Goal: Task Accomplishment & Management: Manage account settings

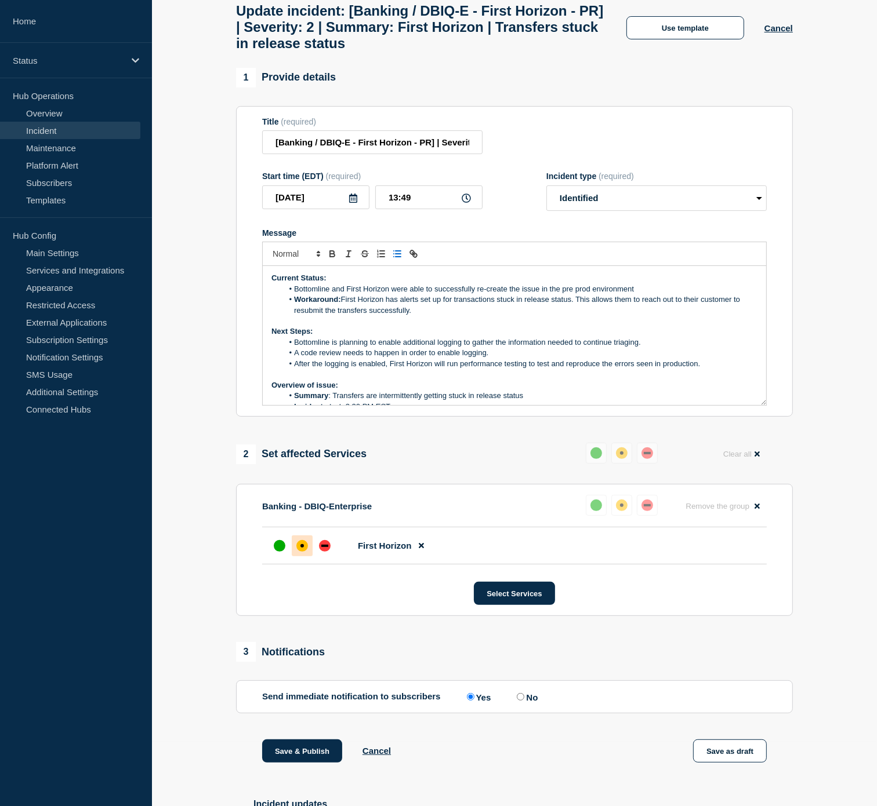
scroll to position [4, 0]
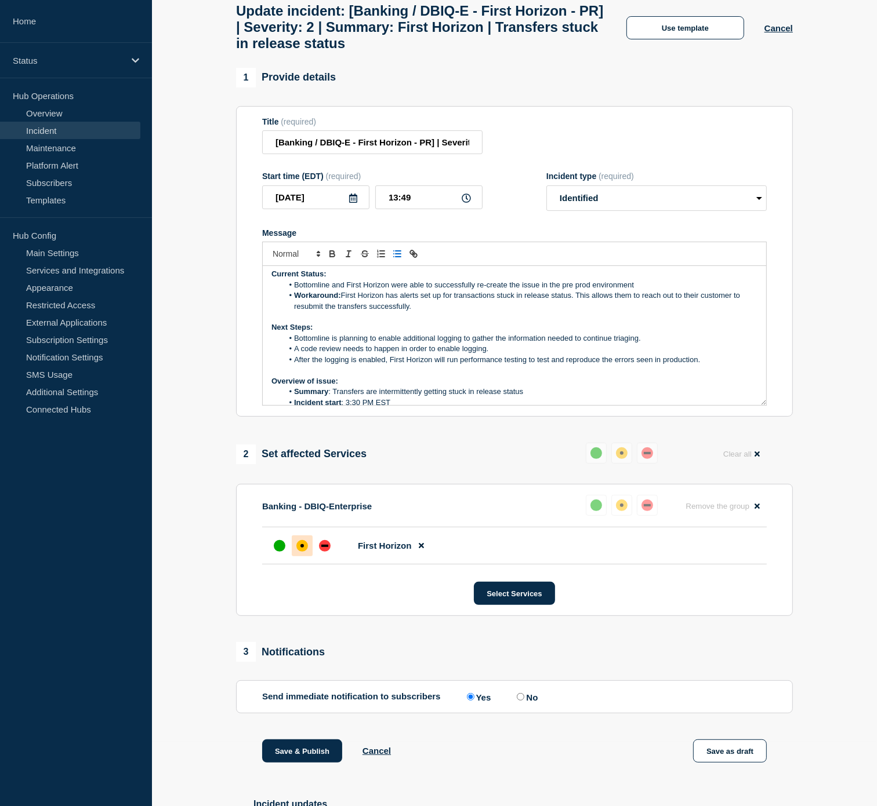
click at [657, 290] on li "Bottomline and First Horizon were able to successfully re-create the issue in t…" at bounding box center [520, 285] width 475 height 10
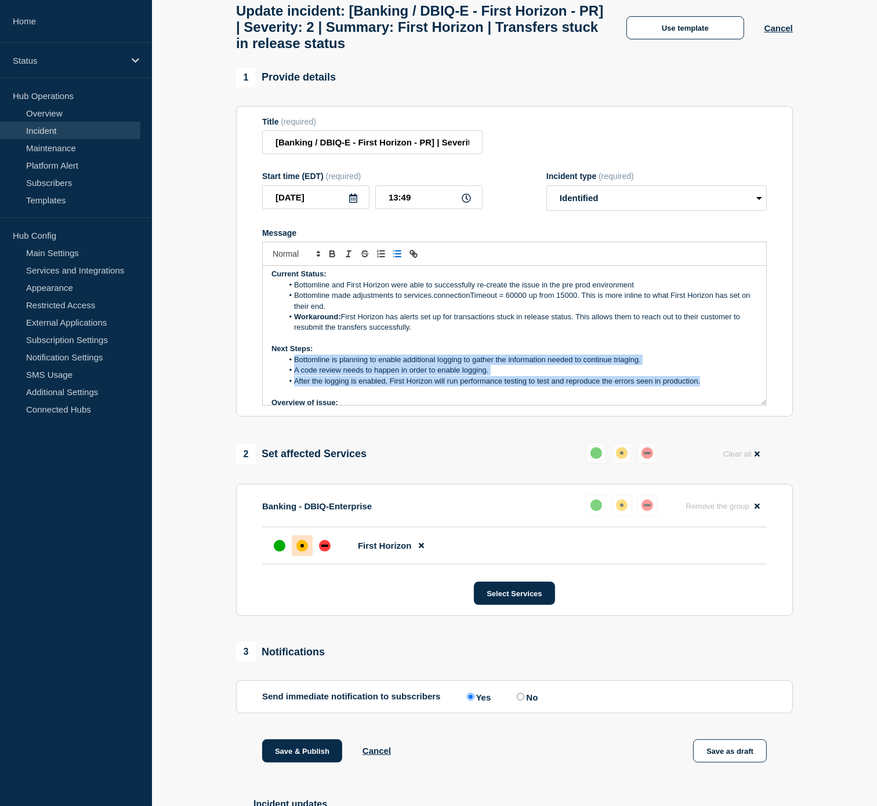
drag, startPoint x: 704, startPoint y: 392, endPoint x: 279, endPoint y: 371, distance: 425.5
click at [279, 371] on ol "Bottomline is planning to enable additional logging to gather the information n…" at bounding box center [514, 371] width 486 height 32
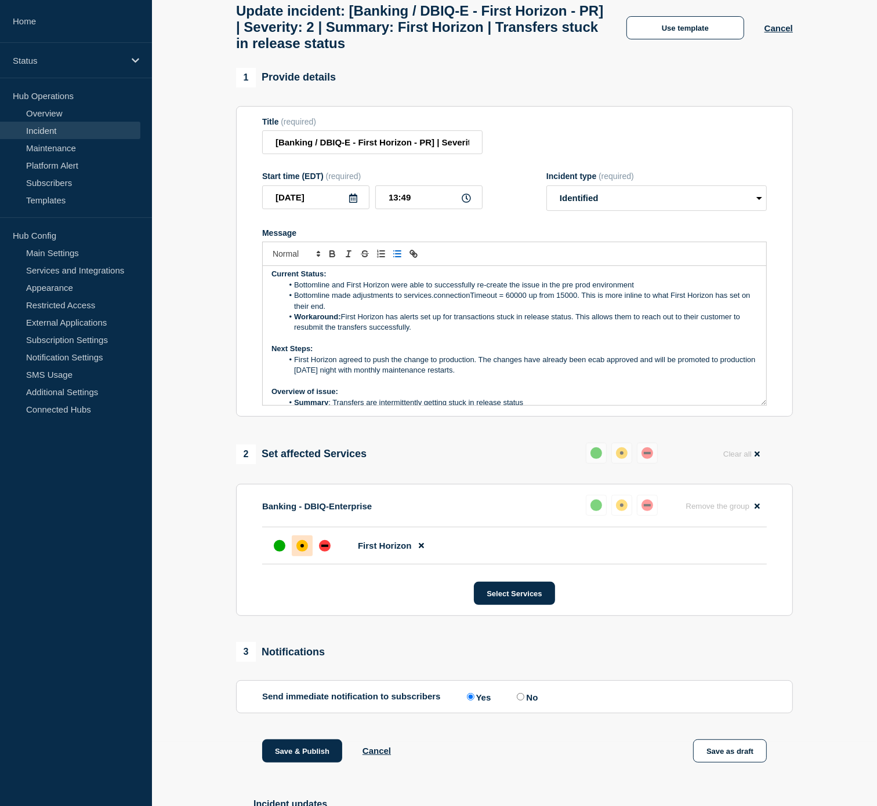
click at [560, 312] on li "Bottomline made adjustments to services.connectionTimeout = 60000 up from 15000…" at bounding box center [520, 300] width 475 height 21
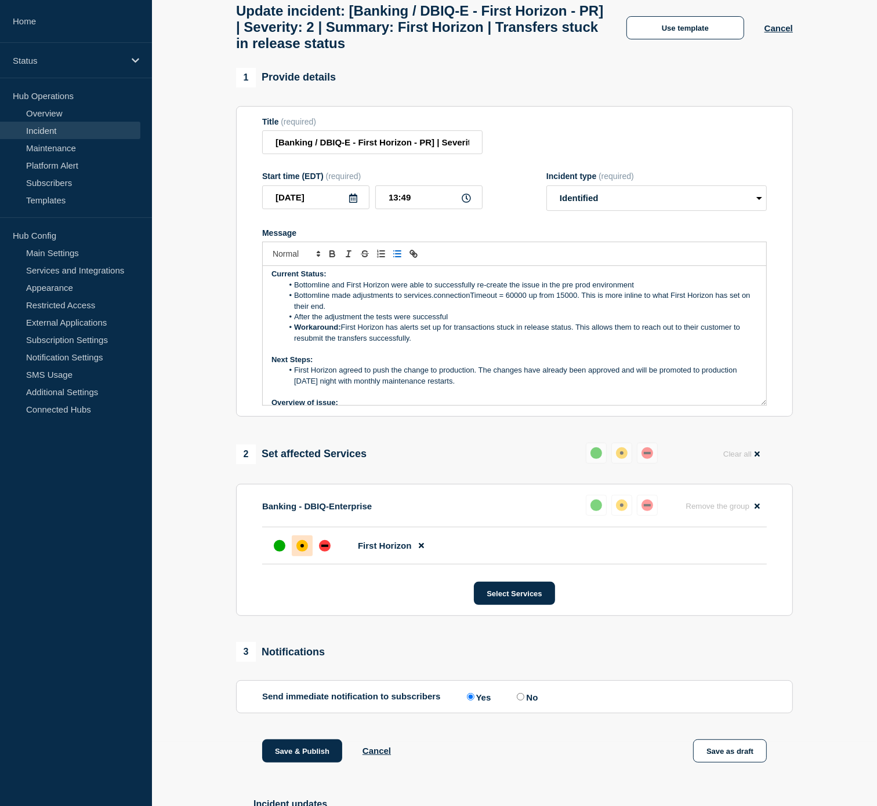
click at [506, 386] on li "First Horizon agreed to push the change to production. The changes have already…" at bounding box center [520, 375] width 475 height 21
click at [500, 387] on li "First Horizon agreed to push the change to production. The changes have already…" at bounding box center [520, 375] width 475 height 21
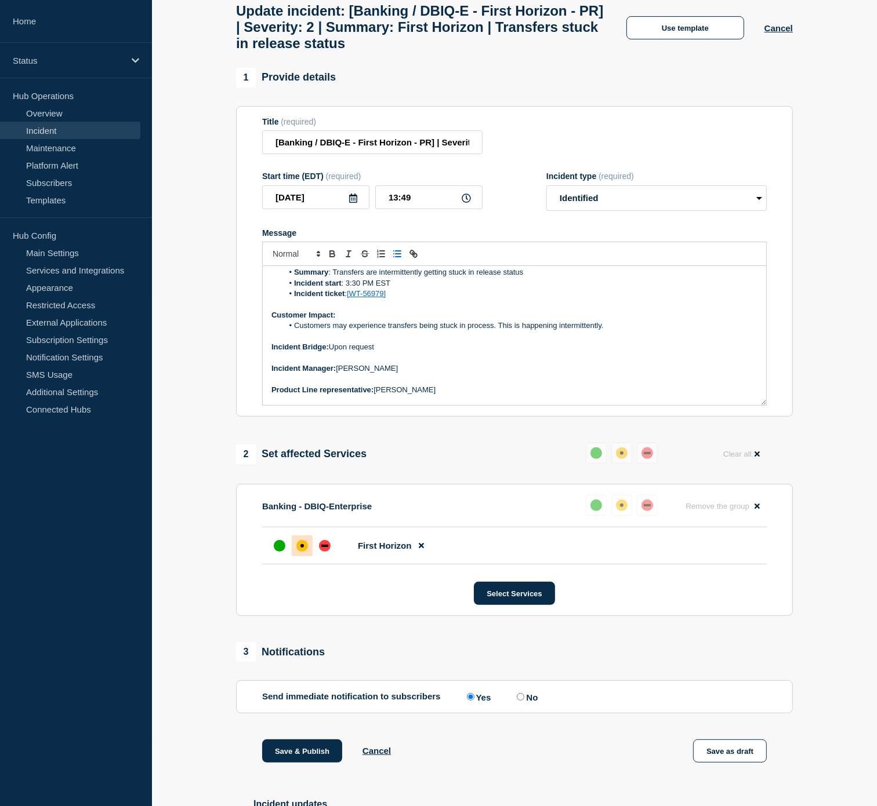
scroll to position [163, 0]
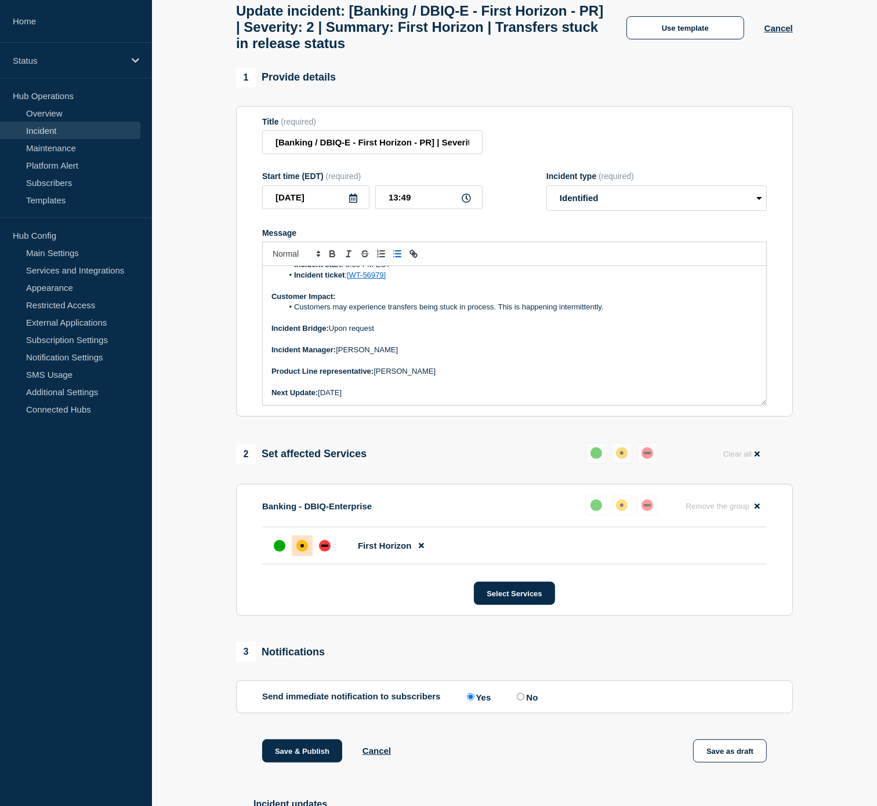
click at [384, 398] on p "Next Update: [DATE]" at bounding box center [514, 393] width 486 height 10
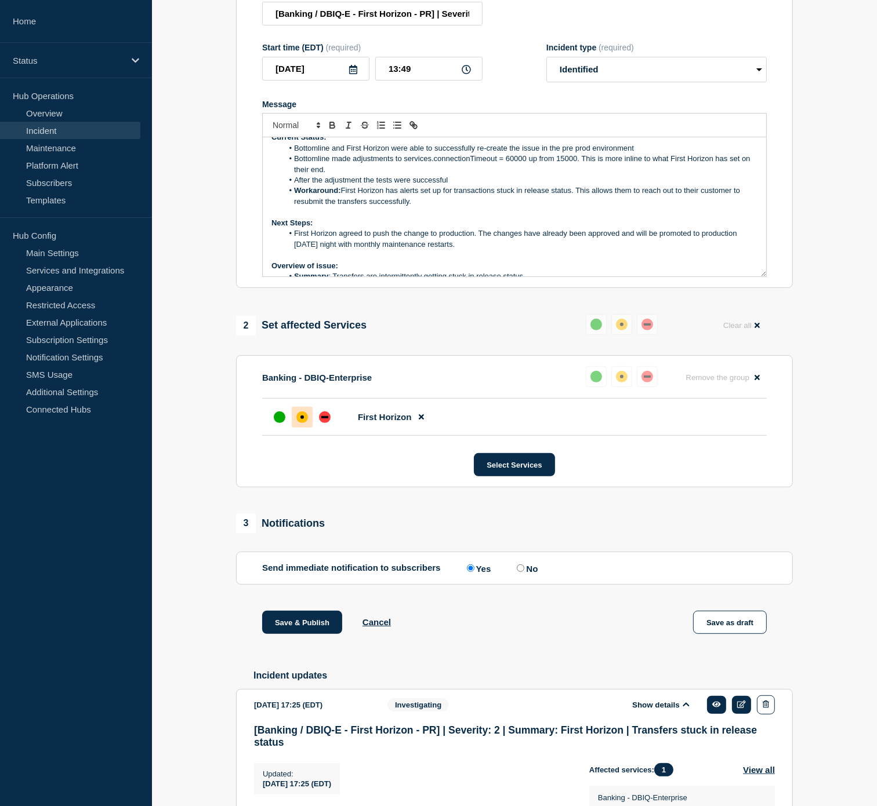
scroll to position [0, 0]
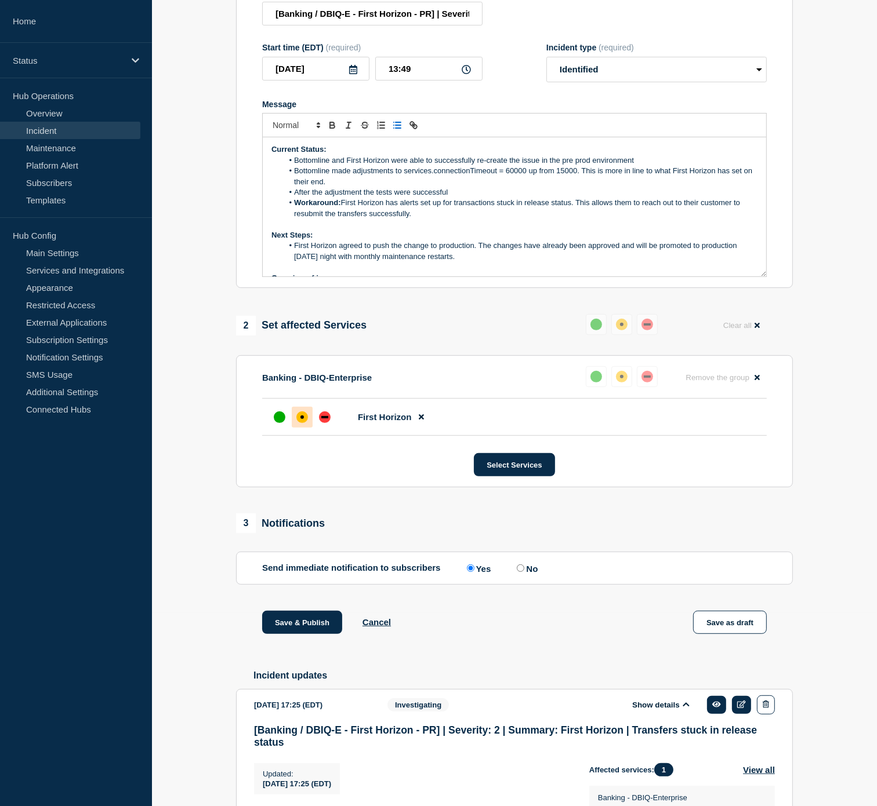
click at [566, 198] on li "After the adjustment the tests were successful" at bounding box center [520, 192] width 475 height 10
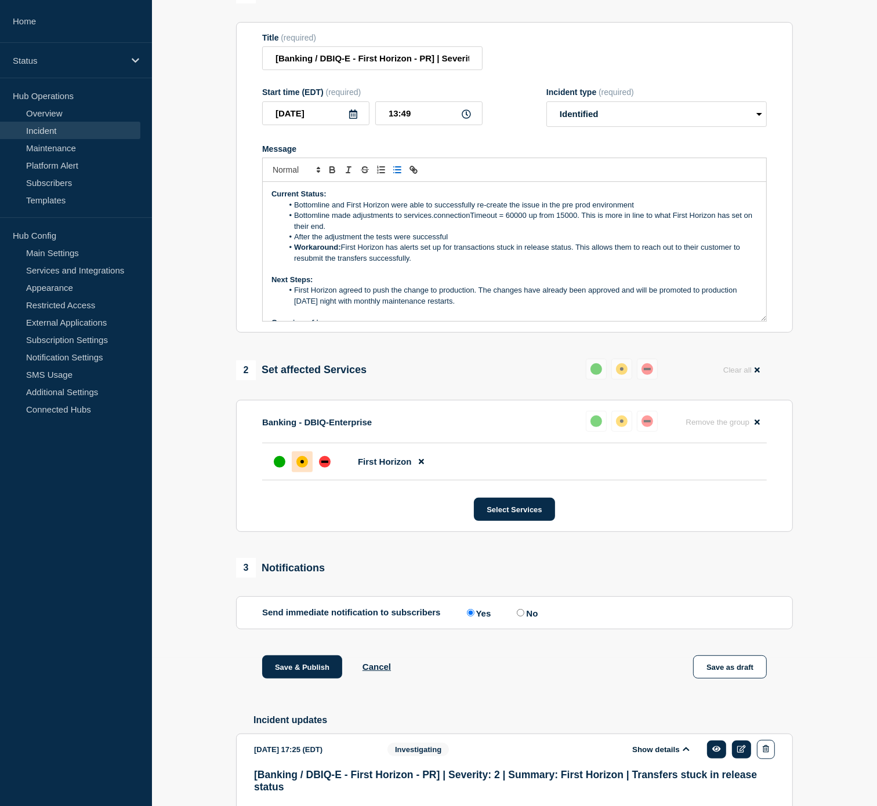
scroll to position [322, 0]
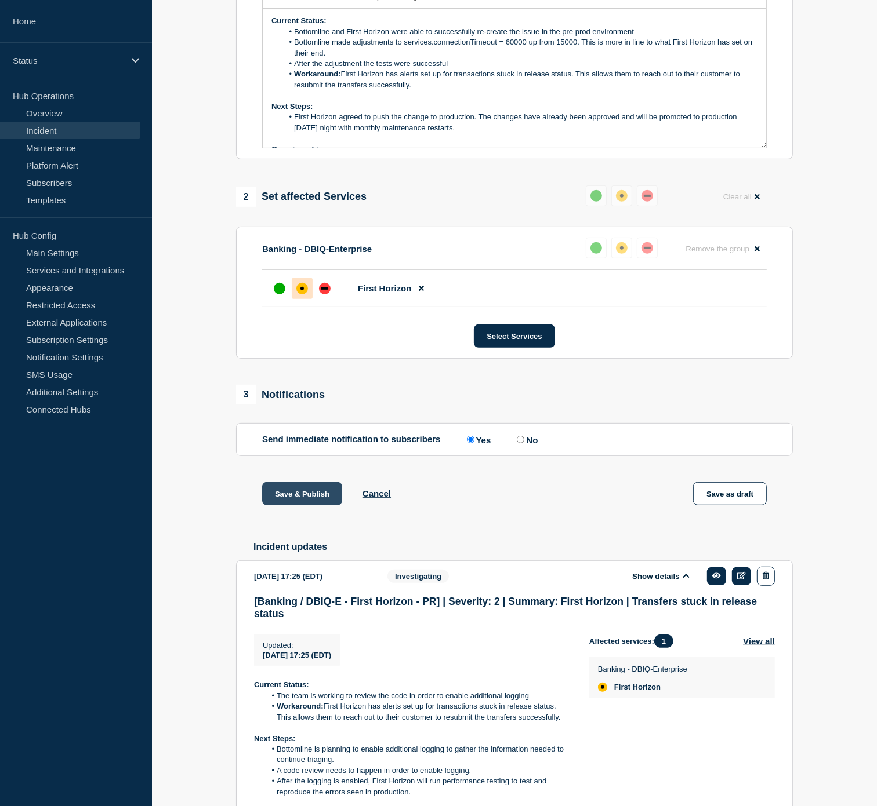
click at [291, 506] on button "Save & Publish" at bounding box center [302, 493] width 80 height 23
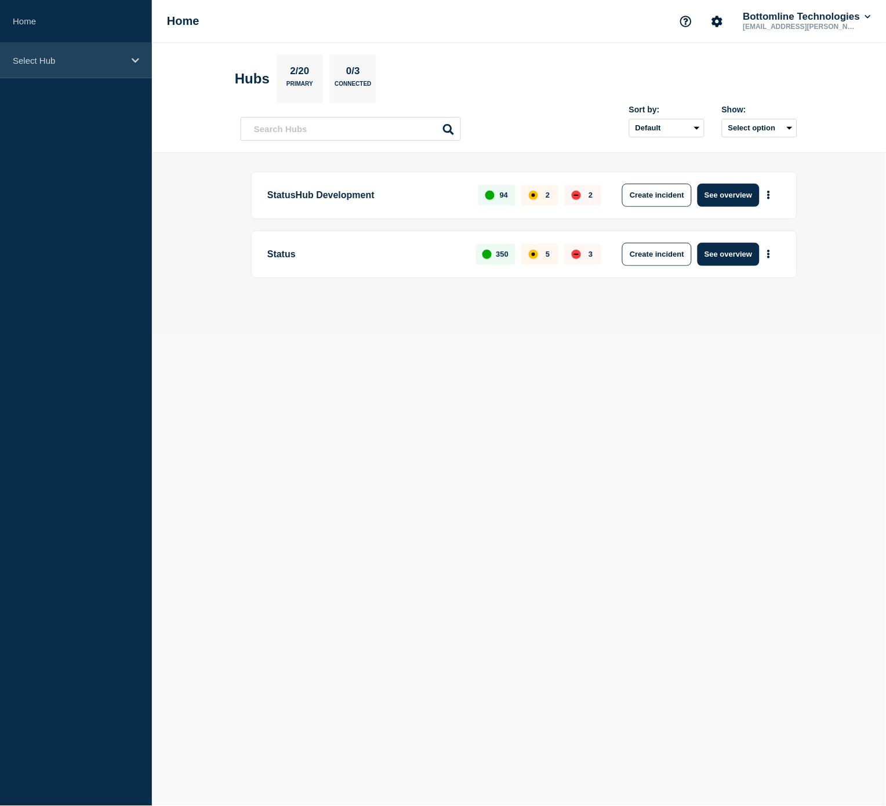
click at [89, 57] on p "Select Hub" at bounding box center [68, 61] width 111 height 10
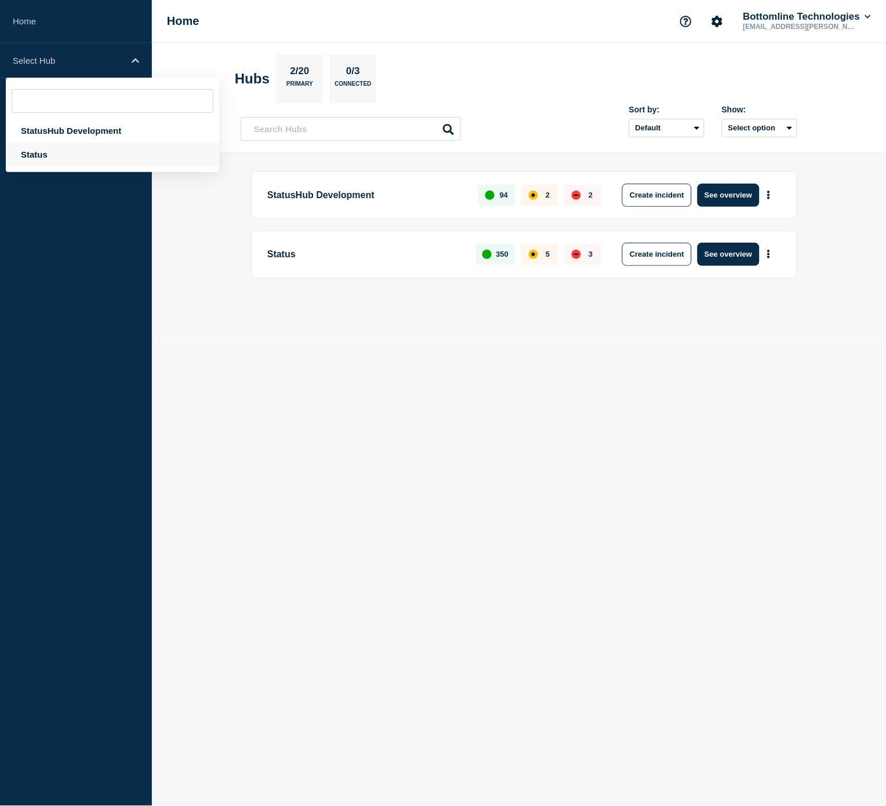
click at [83, 147] on div "Status" at bounding box center [112, 155] width 213 height 24
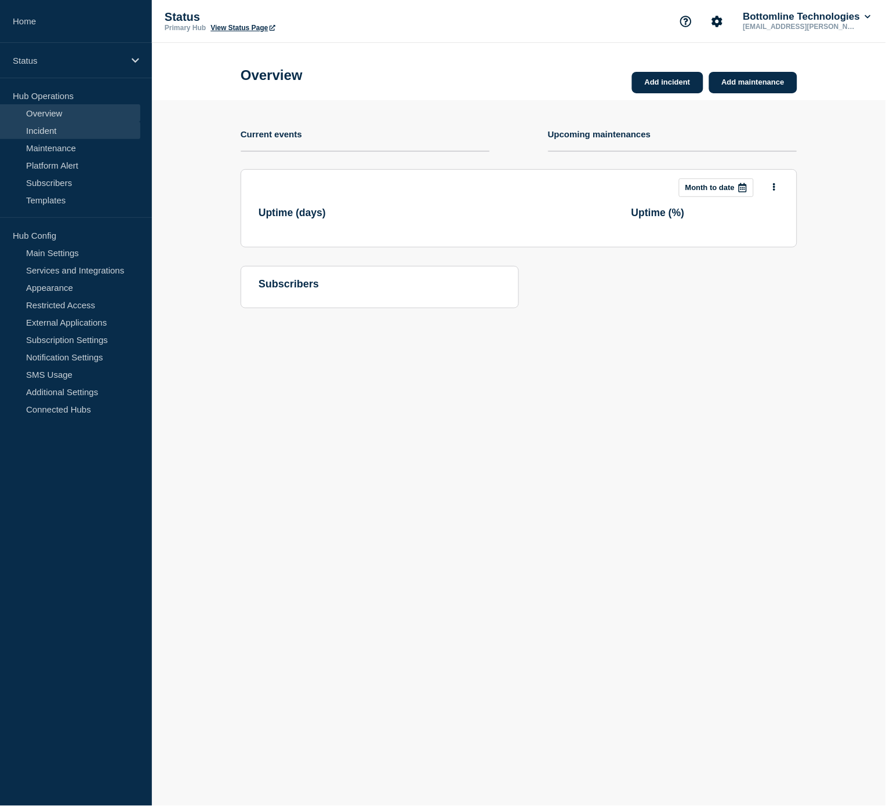
click at [65, 126] on link "Incident" at bounding box center [70, 130] width 140 height 17
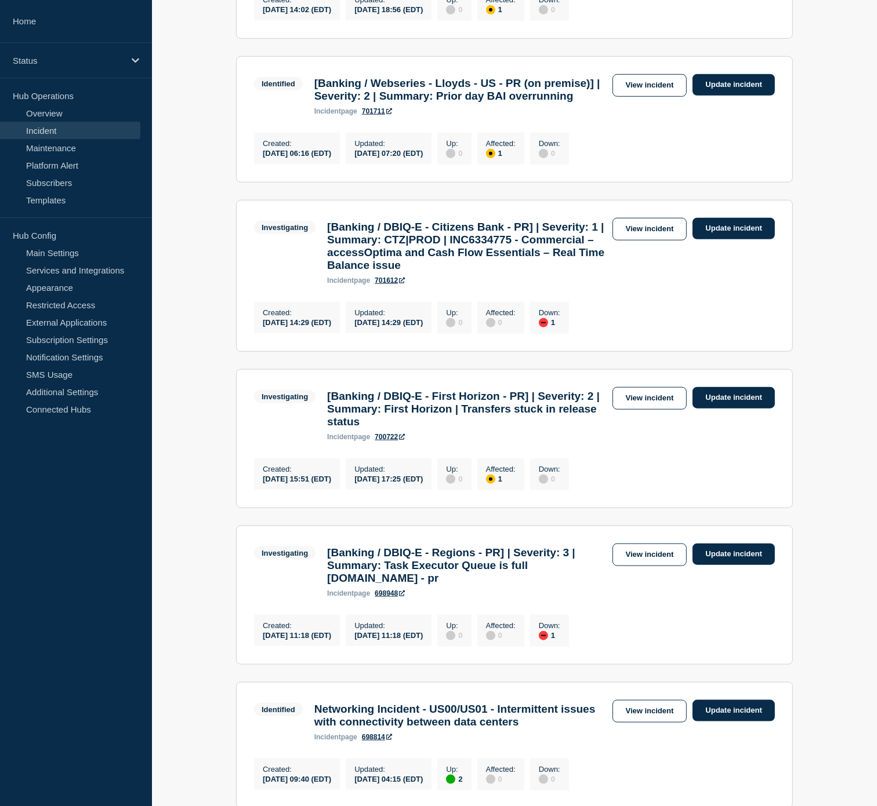
scroll to position [837, 0]
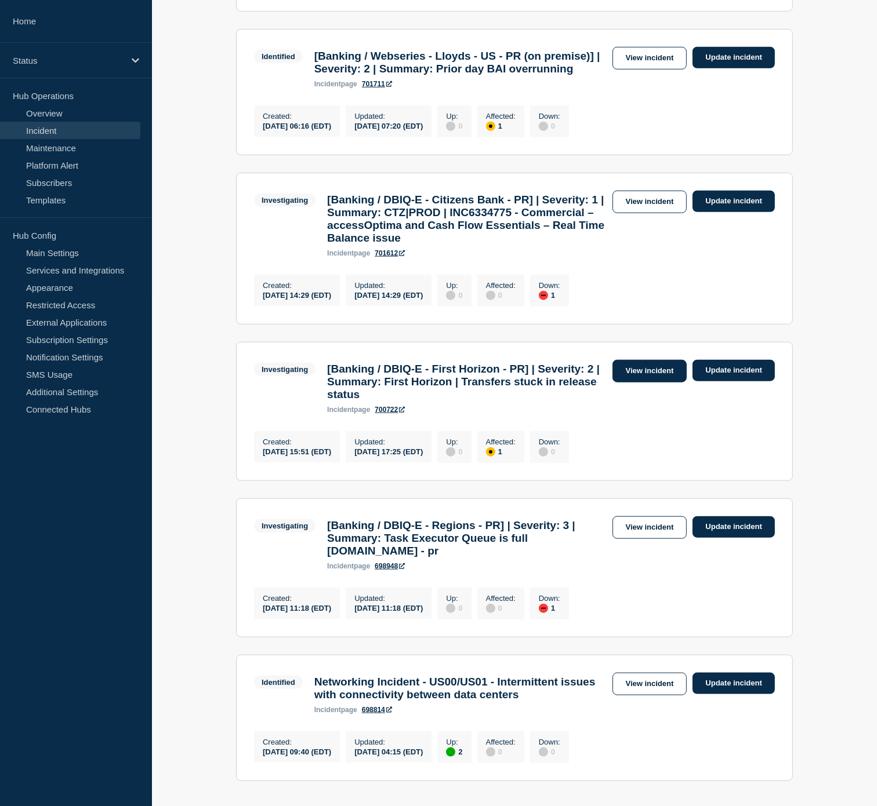
click at [653, 383] on link "View incident" at bounding box center [649, 371] width 75 height 23
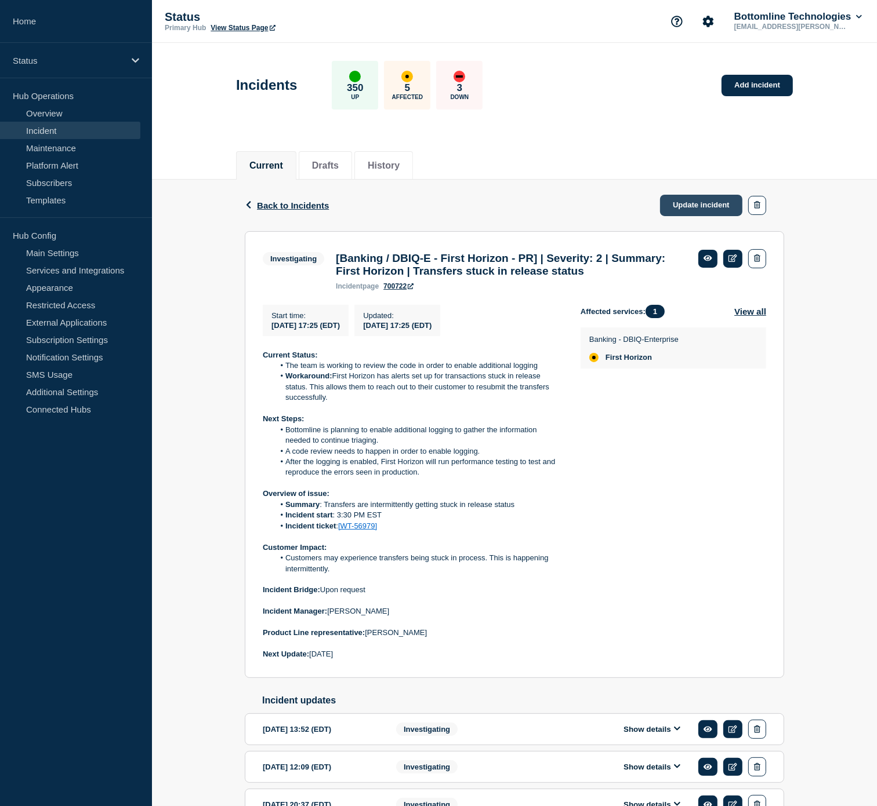
click at [698, 208] on link "Update incident" at bounding box center [701, 205] width 82 height 21
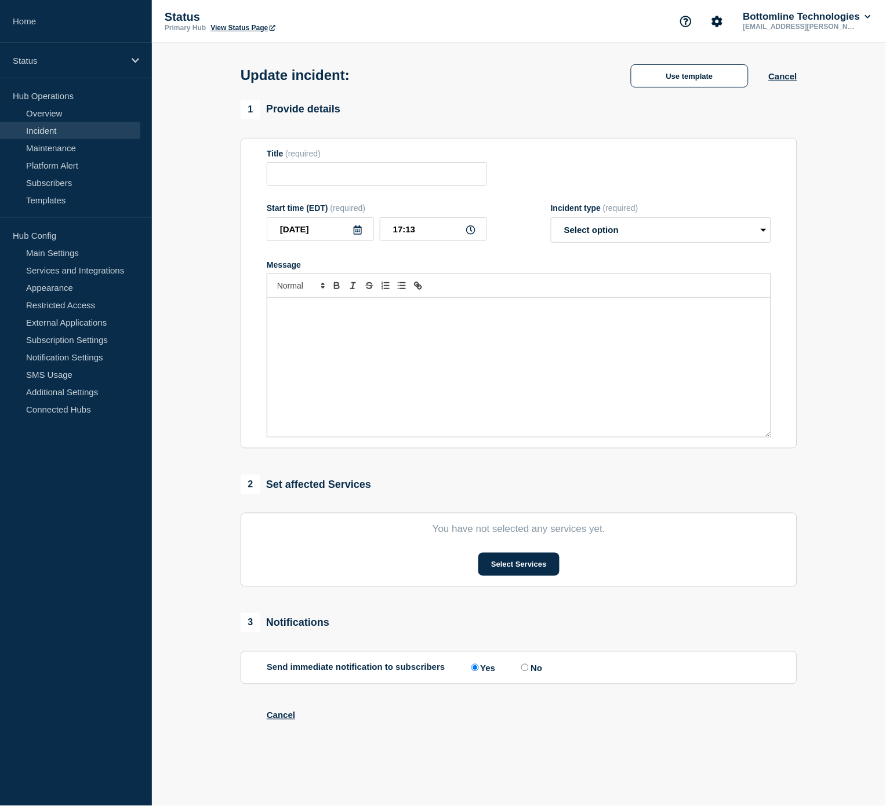
type input "[Banking / DBIQ-E - First Horizon - PR] | Severity: 2 | Summary: First Horizon …"
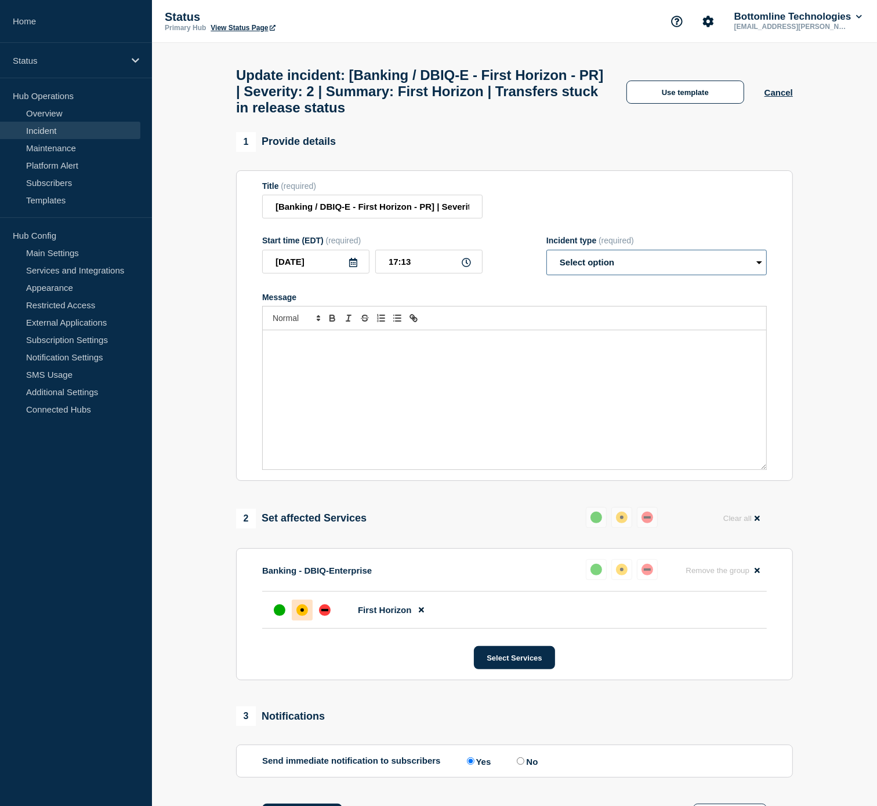
click at [681, 275] on select "Select option Investigating Identified Monitoring Resolved" at bounding box center [656, 263] width 220 height 26
select select "identified"
click at [546, 260] on select "Select option Investigating Identified Monitoring Resolved" at bounding box center [656, 263] width 220 height 26
click at [328, 361] on div "Message" at bounding box center [514, 399] width 503 height 139
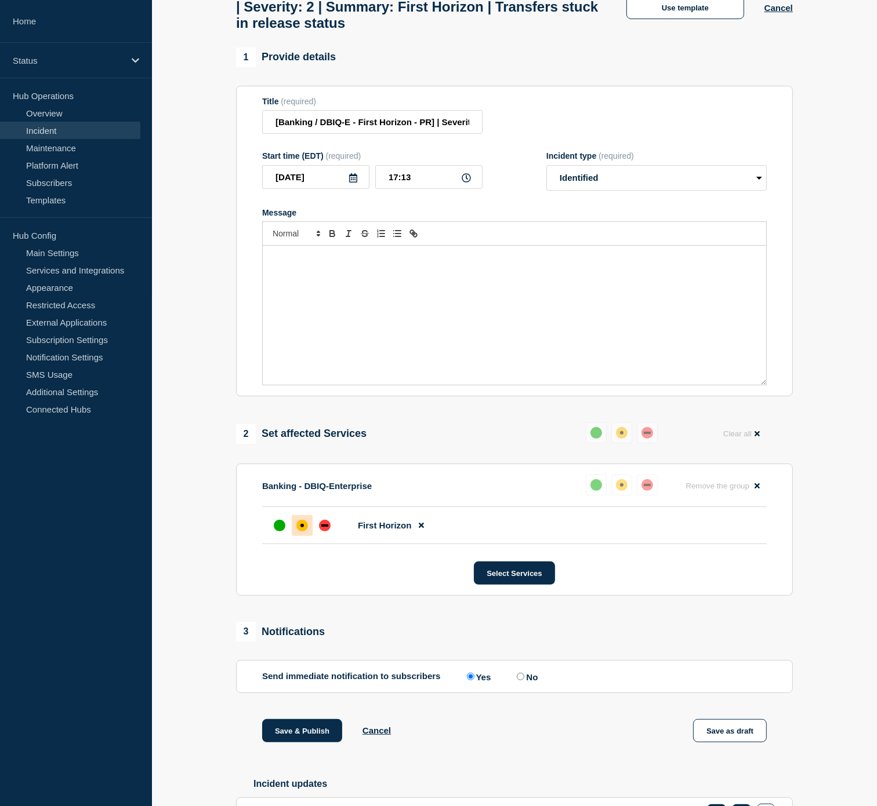
scroll to position [257, 0]
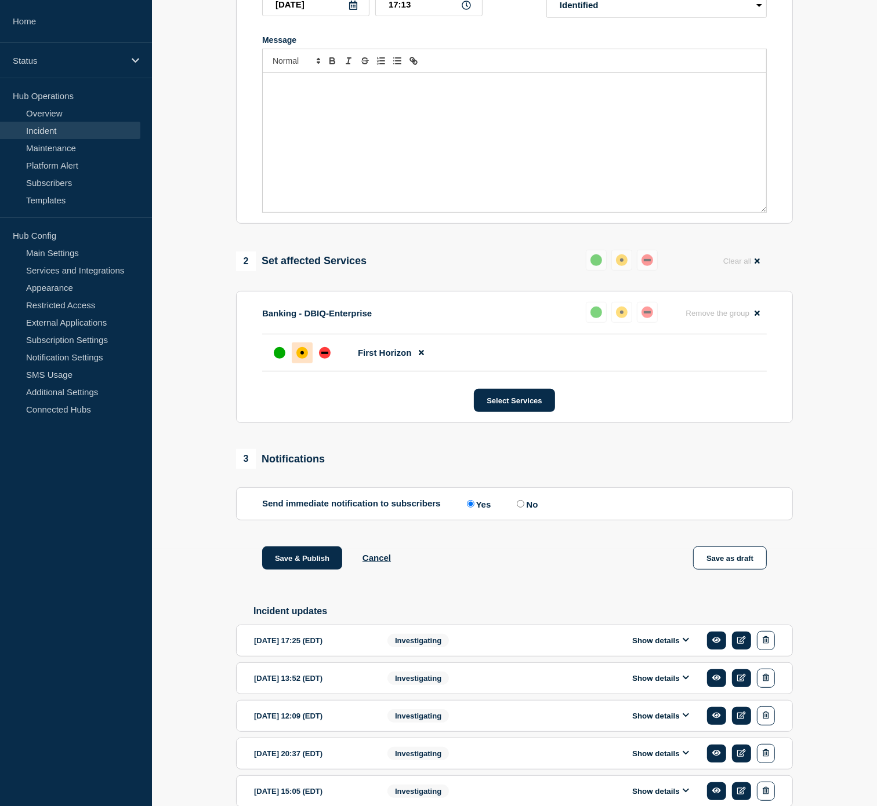
click at [655, 646] on button "Show details" at bounding box center [660, 641] width 64 height 10
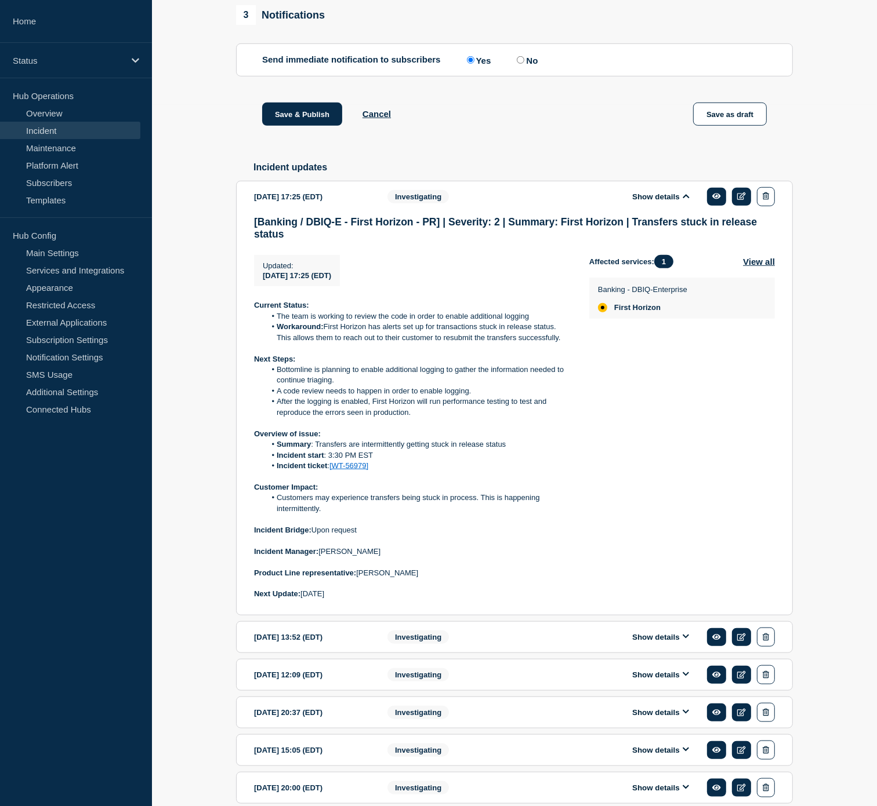
scroll to position [708, 0]
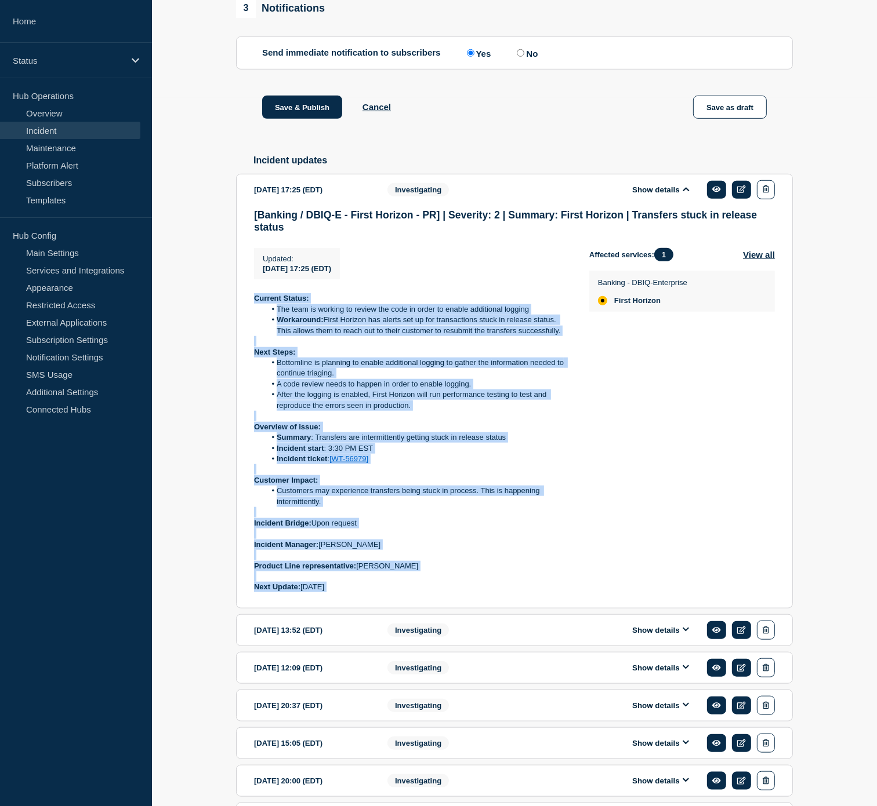
drag, startPoint x: 354, startPoint y: 599, endPoint x: 250, endPoint y: 317, distance: 301.4
click at [250, 317] on section "2025-08-21 17:25 (EDT) Show details Investigating [Banking / DBIQ-E - First Hor…" at bounding box center [514, 391] width 557 height 435
copy div "Current Status: The team is working to review the code in order to enable addit…"
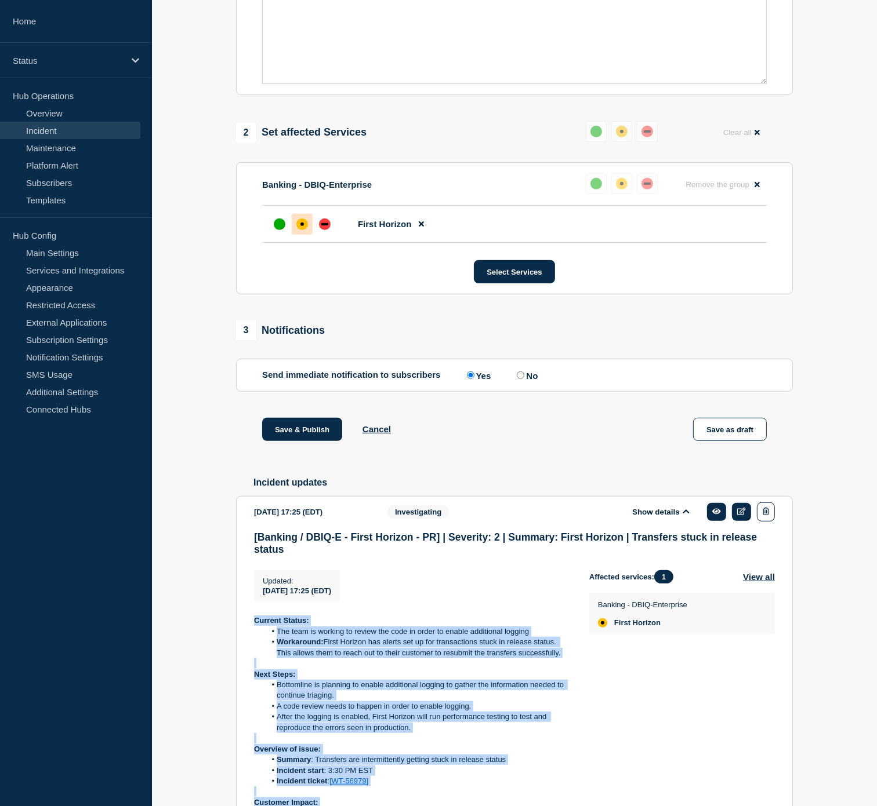
scroll to position [64, 0]
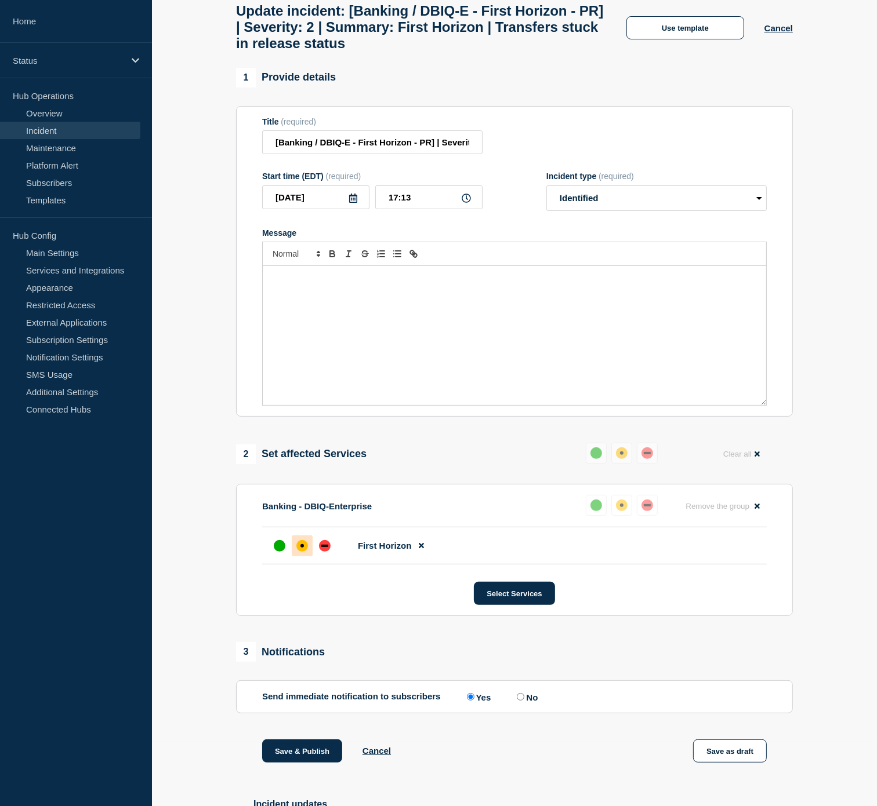
click at [354, 306] on div "Message" at bounding box center [514, 335] width 503 height 139
paste div "Message"
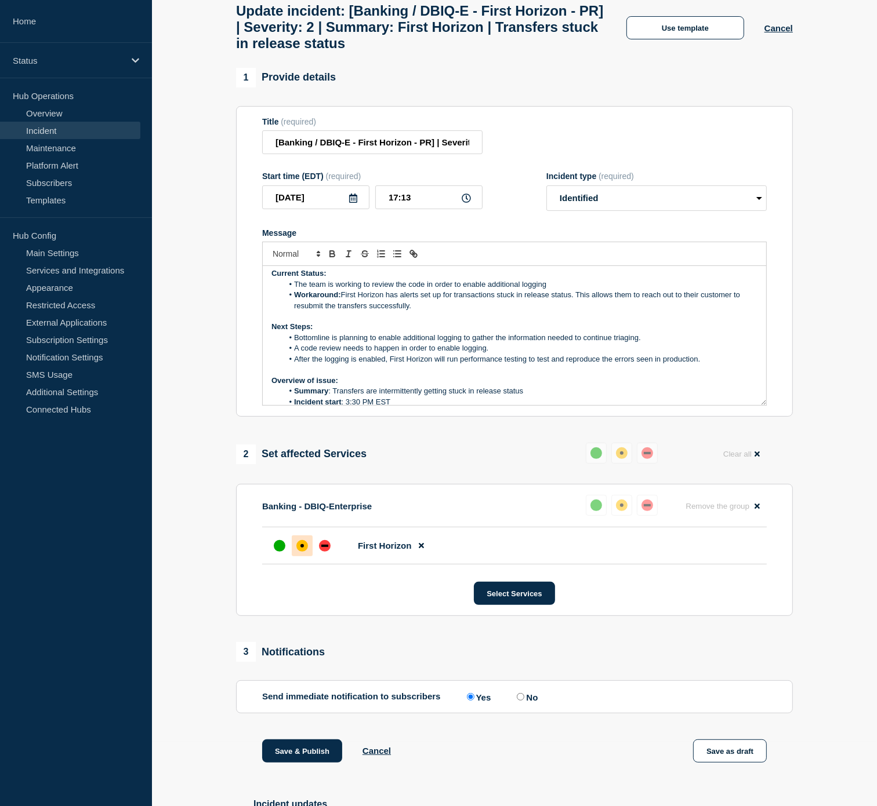
scroll to position [4, 0]
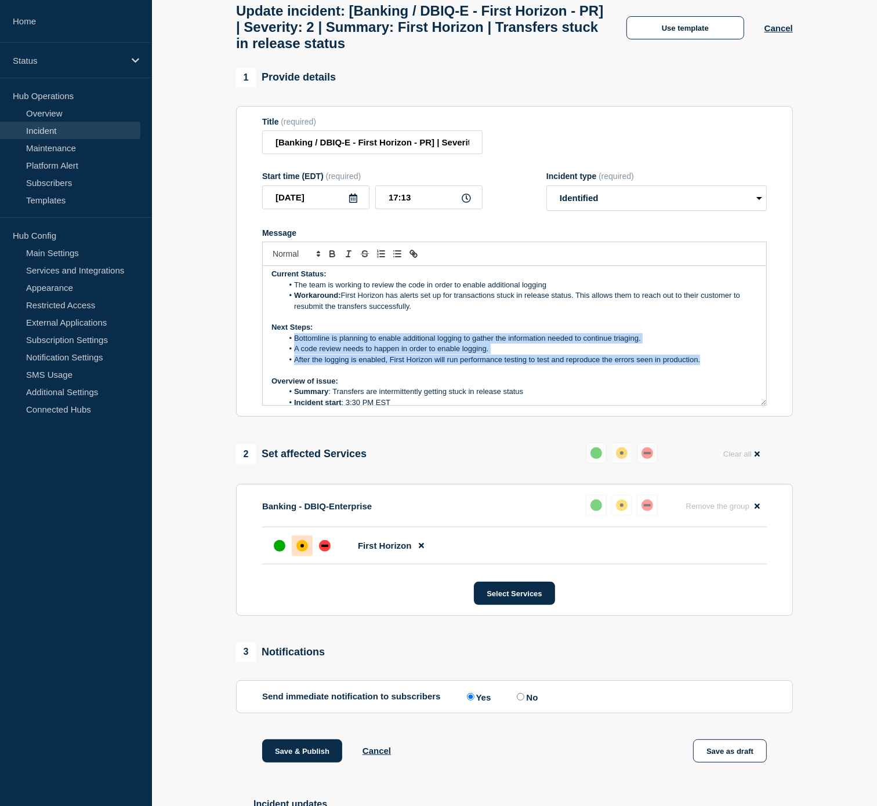
drag, startPoint x: 701, startPoint y: 368, endPoint x: 294, endPoint y: 348, distance: 408.0
click at [294, 348] on ol "Bottomline is planning to enable additional logging to gather the information n…" at bounding box center [514, 349] width 486 height 32
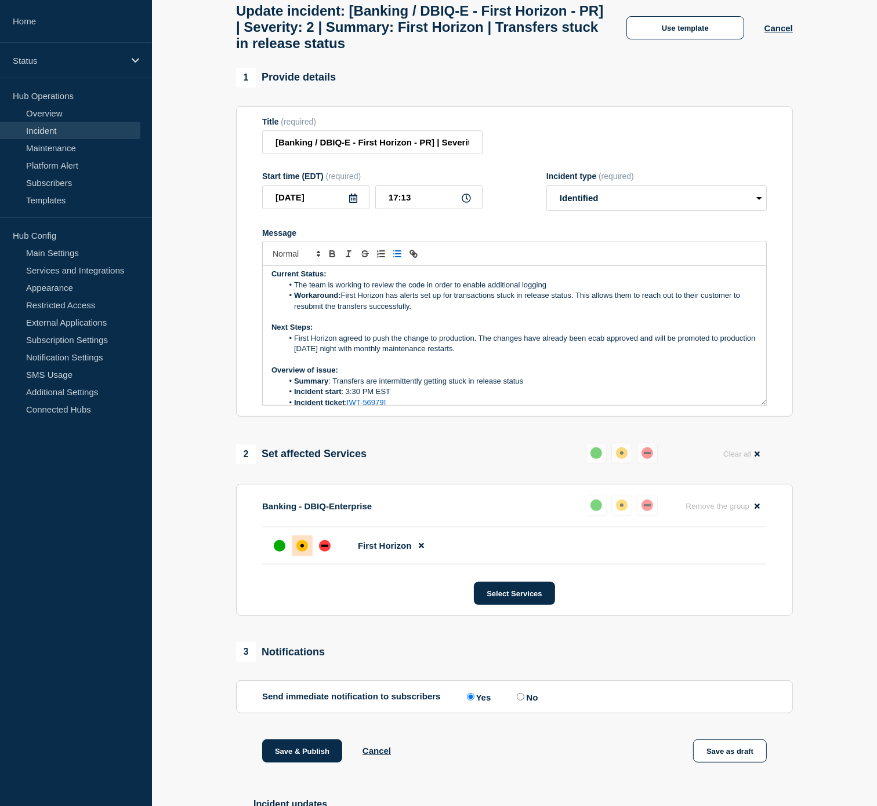
click at [571, 290] on li "The team is working to review the code in order to enable additional logging" at bounding box center [520, 285] width 475 height 10
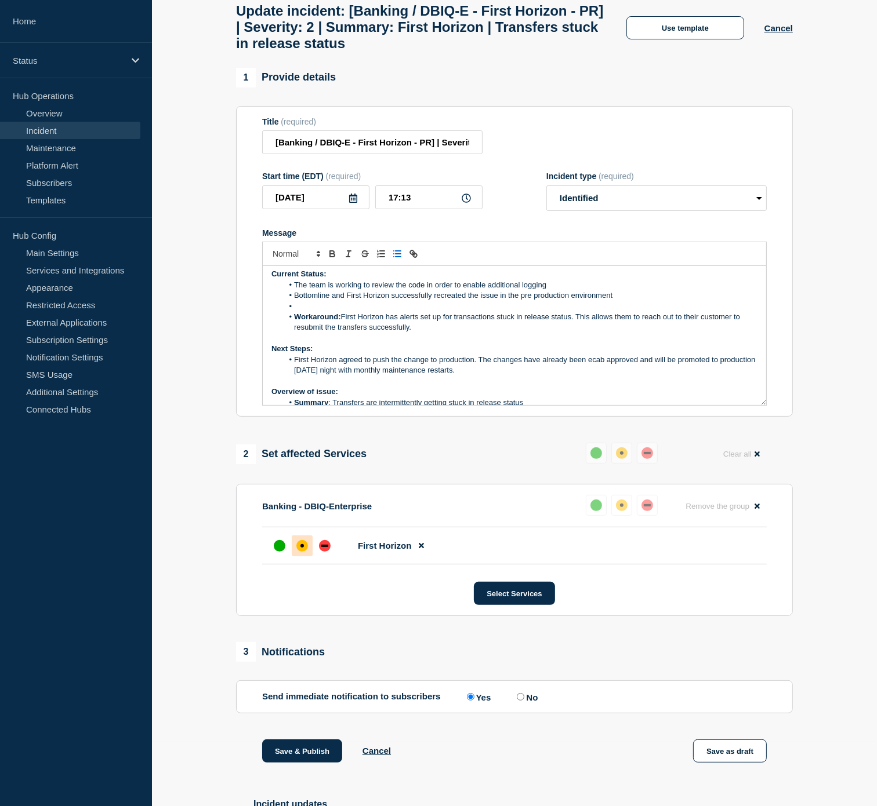
drag, startPoint x: 455, startPoint y: 323, endPoint x: 459, endPoint y: 317, distance: 7.1
click at [458, 318] on ol "The team is working to review the code in order to enable additional logging Bo…" at bounding box center [514, 306] width 486 height 53
click at [459, 312] on li "Message" at bounding box center [520, 306] width 475 height 10
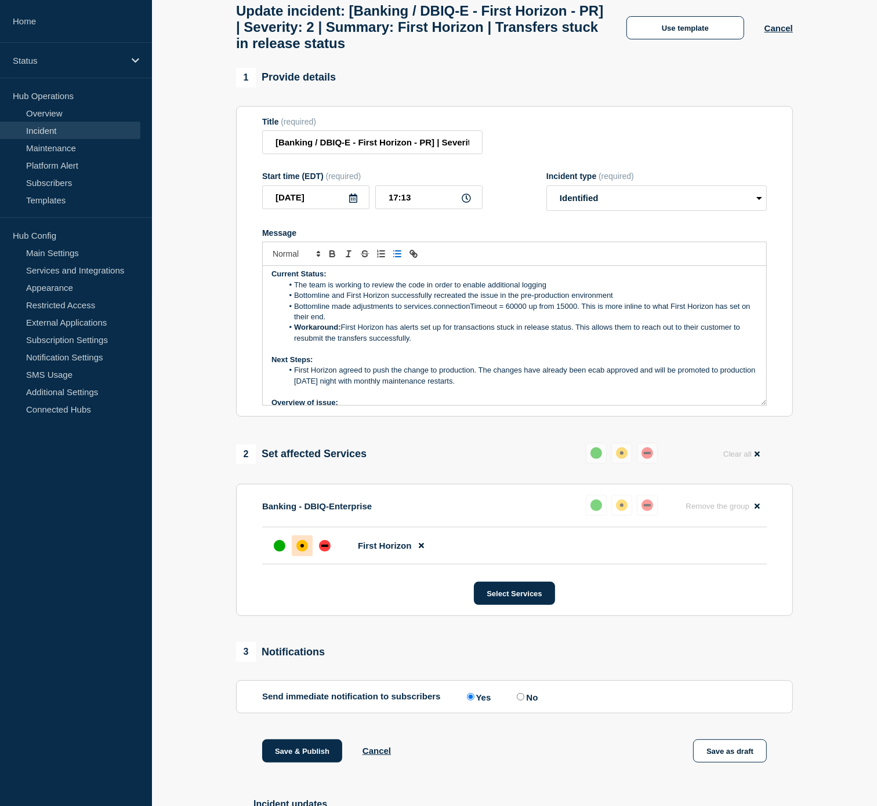
click at [641, 323] on li "Bottomline made adjustments to services.connectionTimeout = 60000 up from 15000…" at bounding box center [520, 311] width 475 height 21
click at [468, 323] on li "Bottomline made adjustments to services.connectionTimeout = 60000 up from 15000…" at bounding box center [520, 311] width 475 height 21
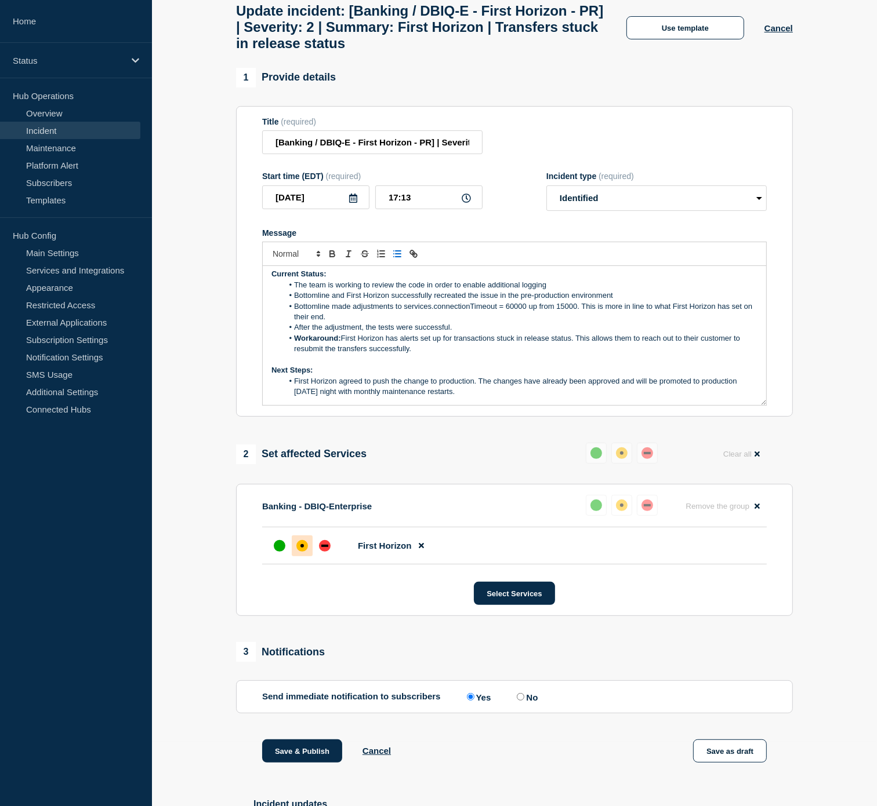
click at [525, 398] on li "First Horizon agreed to push the change to production. The changes have already…" at bounding box center [520, 386] width 475 height 21
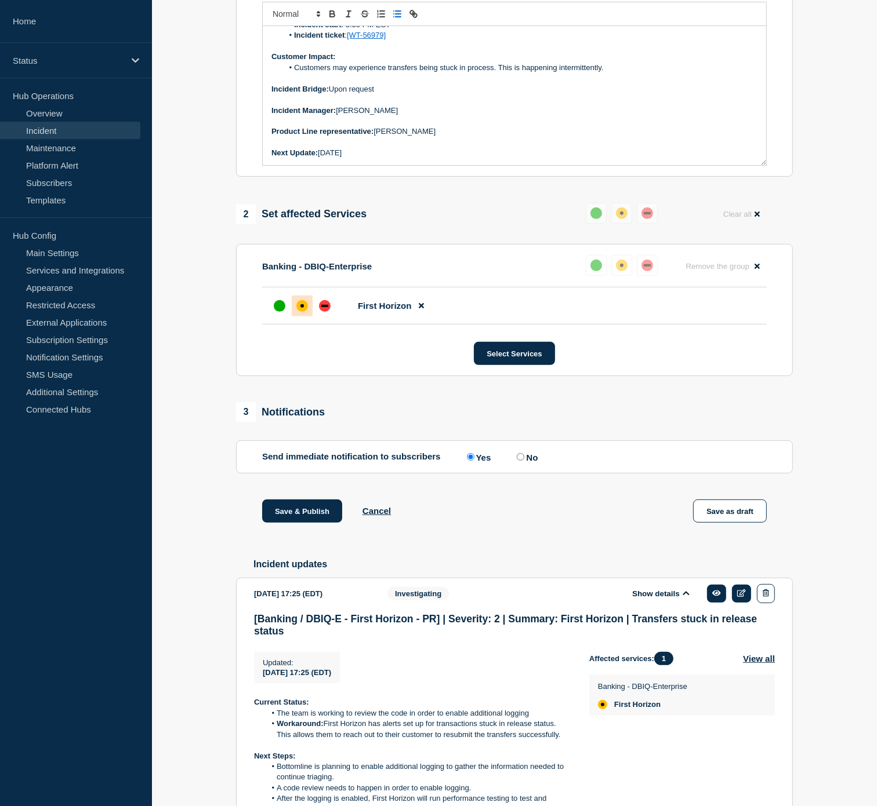
scroll to position [322, 0]
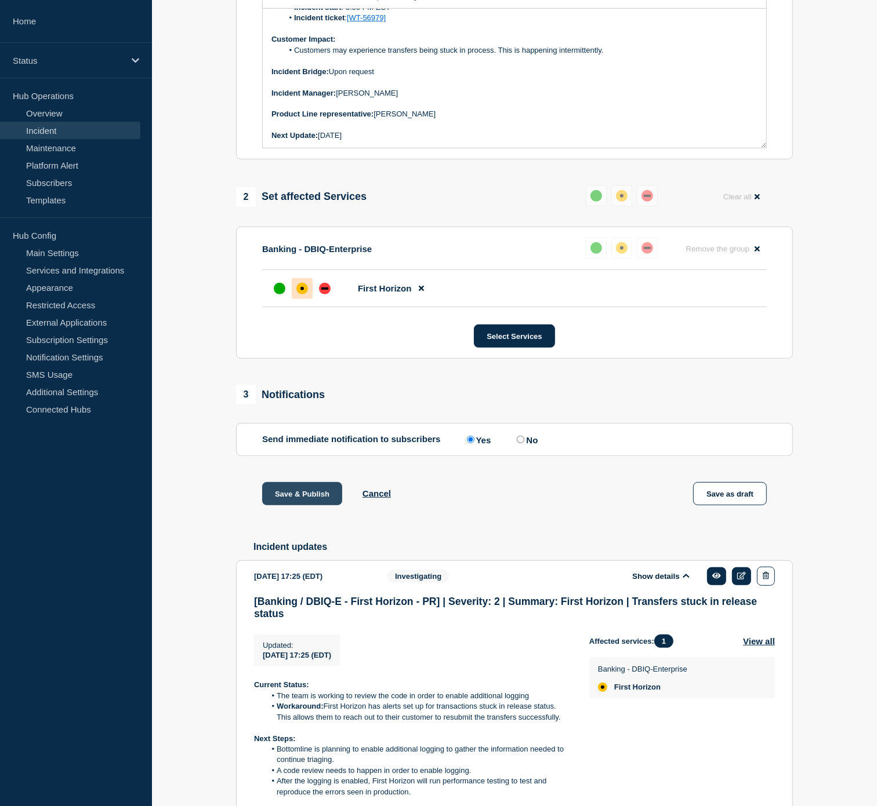
click at [319, 506] on button "Save & Publish" at bounding box center [302, 493] width 80 height 23
